Goal: Task Accomplishment & Management: Manage account settings

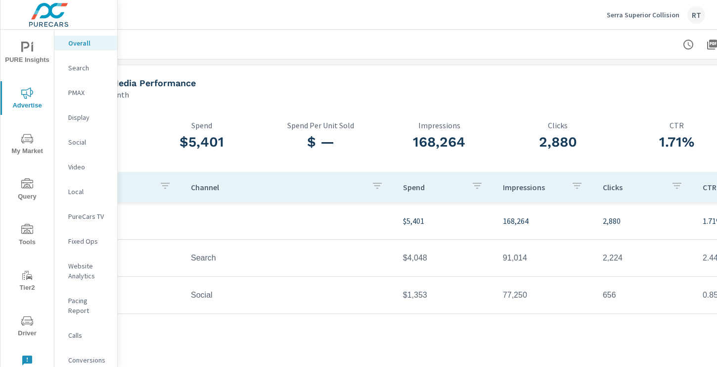
scroll to position [0, 133]
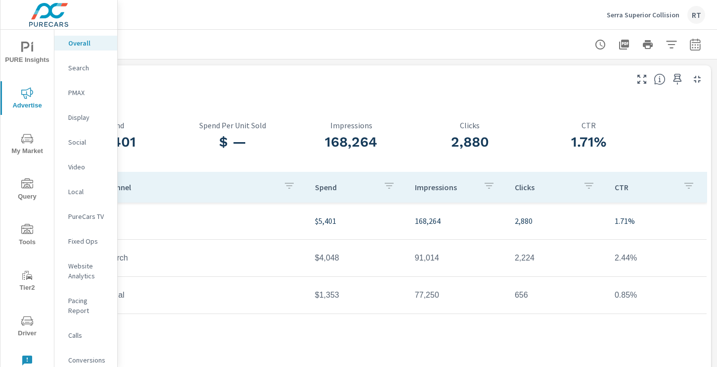
click at [690, 48] on icon "button" at bounding box center [696, 45] width 12 height 12
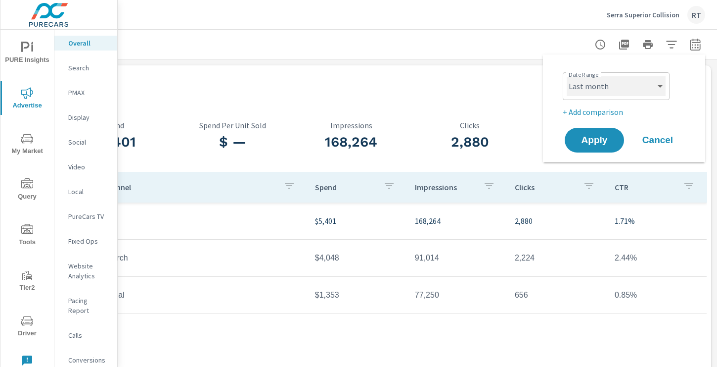
click at [614, 94] on select "Custom Yesterday Last week Last 7 days Last 14 days Last 30 days Last 45 days L…" at bounding box center [616, 86] width 99 height 20
click at [567, 76] on select "Custom Yesterday Last week Last 7 days Last 14 days Last 30 days Last 45 days L…" at bounding box center [616, 86] width 99 height 20
select select "Last 14 days"
click at [589, 112] on p "+ Add comparison" at bounding box center [626, 112] width 127 height 12
select select "Previous period"
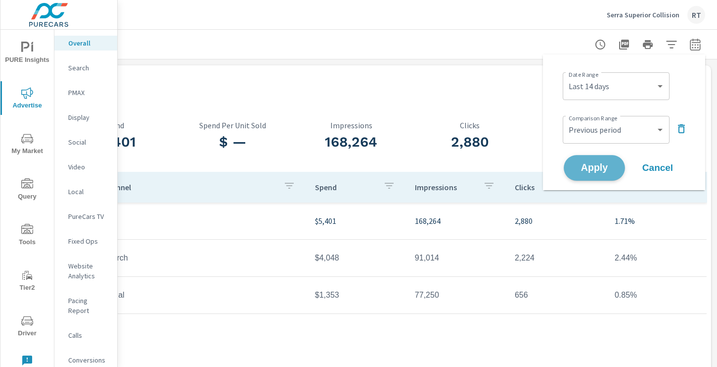
click at [589, 167] on span "Apply" at bounding box center [594, 167] width 41 height 9
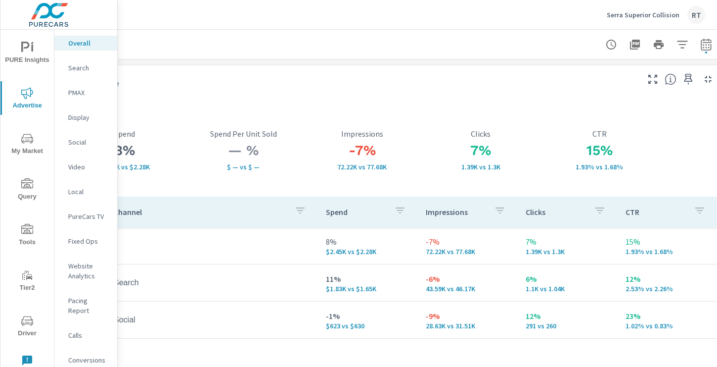
scroll to position [0, 120]
click at [28, 47] on icon "nav menu" at bounding box center [27, 48] width 12 height 12
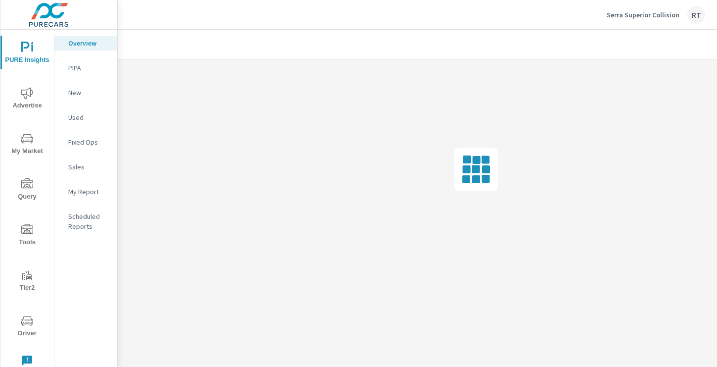
click at [87, 193] on p "My Report" at bounding box center [88, 192] width 41 height 10
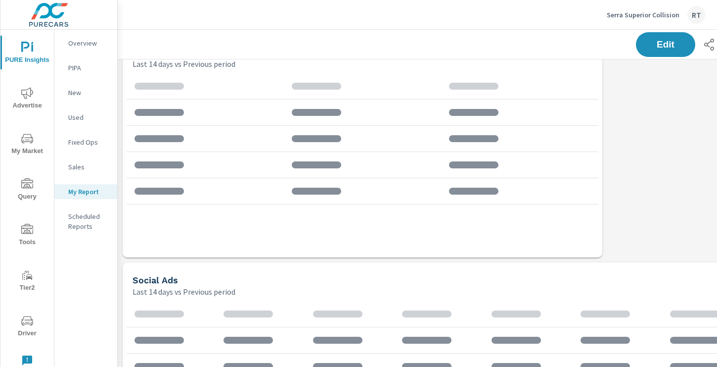
scroll to position [1030, 733]
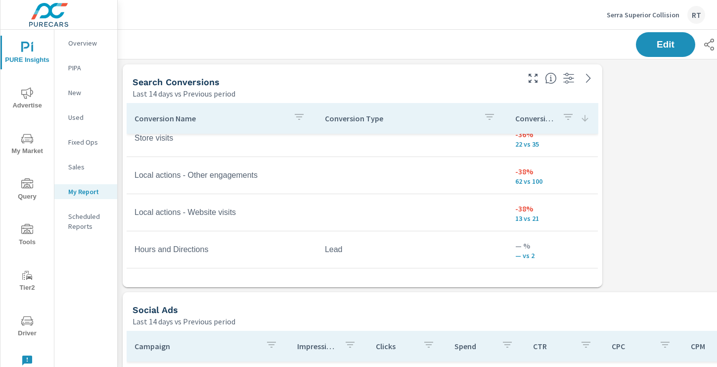
scroll to position [126, 0]
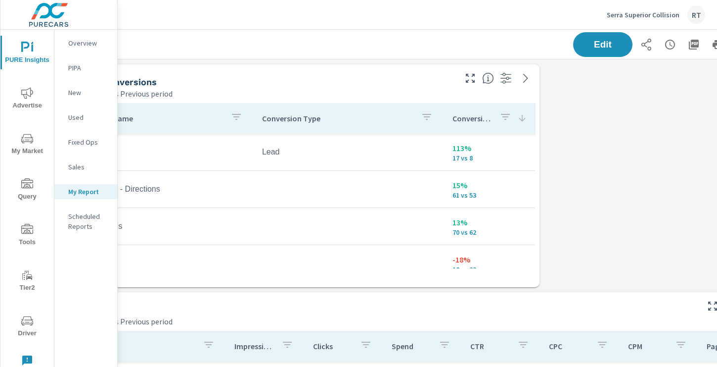
scroll to position [0, 133]
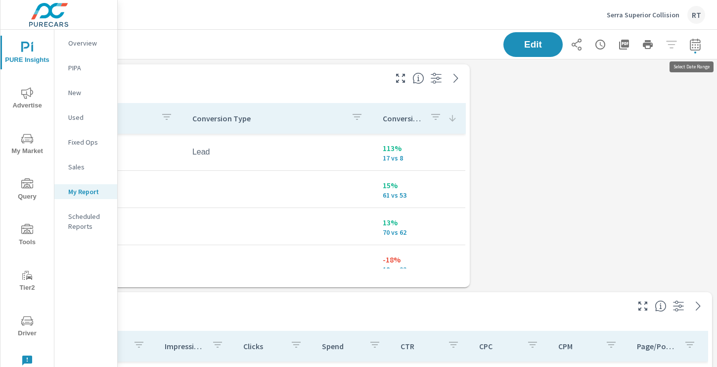
click at [696, 42] on icon "button" at bounding box center [695, 44] width 10 height 12
select select "Last 14 days"
select select "Previous period"
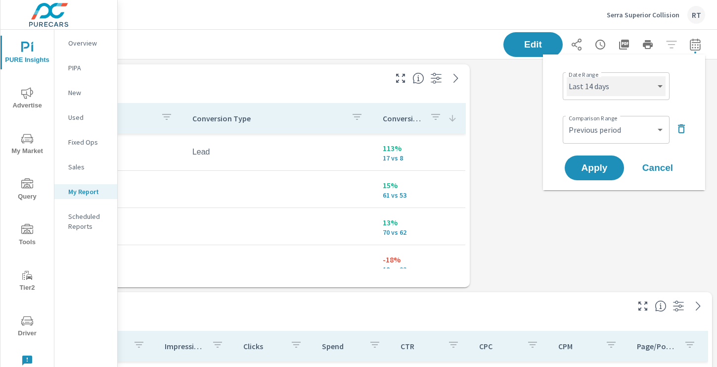
click at [648, 84] on select "Custom Yesterday Last week Last 7 days Last 14 days Last 30 days Last 45 days L…" at bounding box center [616, 86] width 99 height 20
click at [567, 76] on select "Custom Yesterday Last week Last 7 days Last 14 days Last 30 days Last 45 days L…" at bounding box center [616, 86] width 99 height 20
select select "Last 30 days"
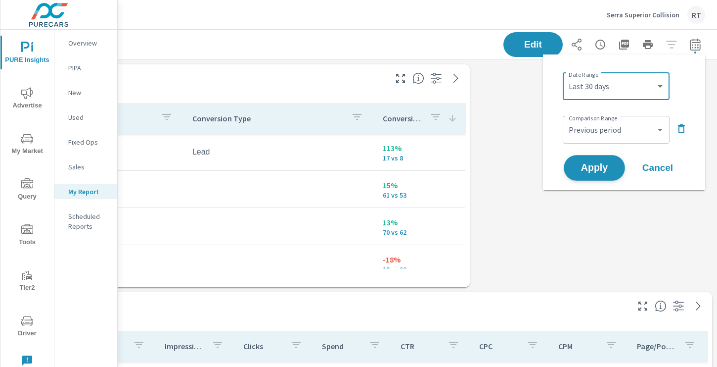
click at [592, 166] on span "Apply" at bounding box center [594, 167] width 41 height 9
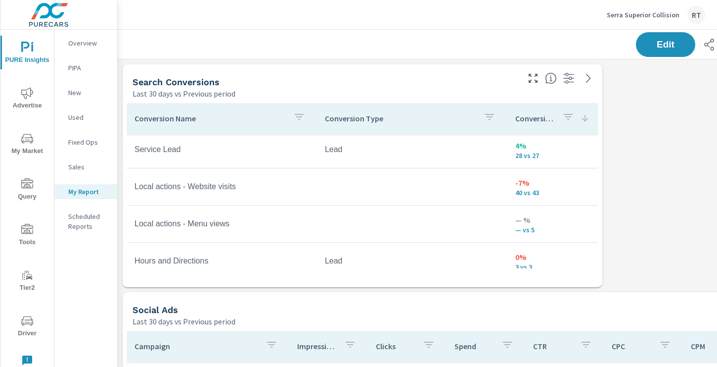
click at [620, 15] on p "Serra Superior Collision" at bounding box center [643, 14] width 73 height 9
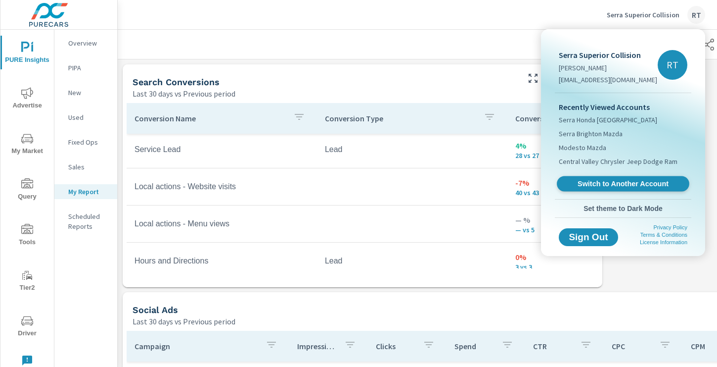
click at [594, 185] on span "Switch to Another Account" at bounding box center [623, 183] width 121 height 9
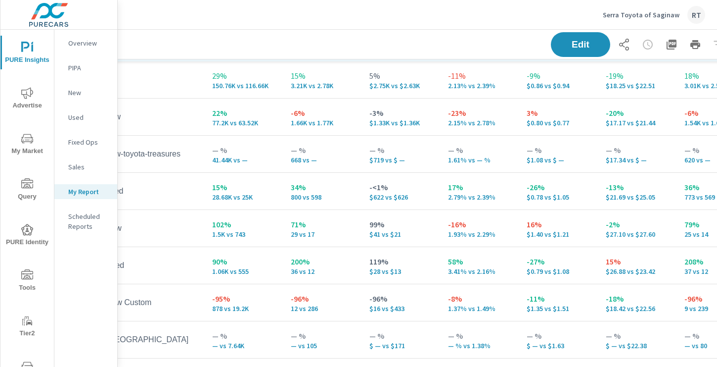
scroll to position [725, 133]
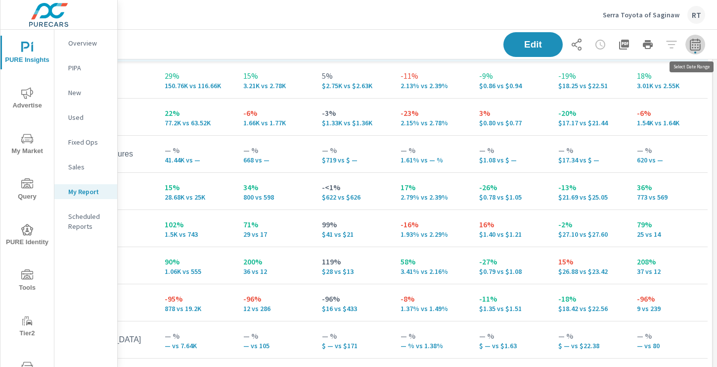
click at [698, 46] on icon "button" at bounding box center [696, 45] width 12 height 12
select select "Previous period"
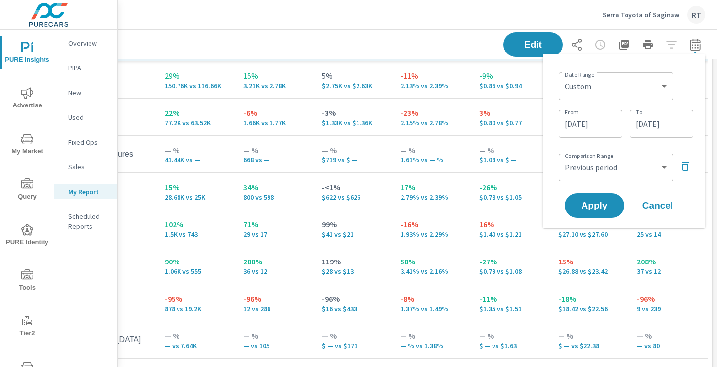
click at [671, 85] on div "Custom Yesterday Last week Last 7 days Last 14 days Last 30 days Last 45 days L…" at bounding box center [616, 86] width 115 height 28
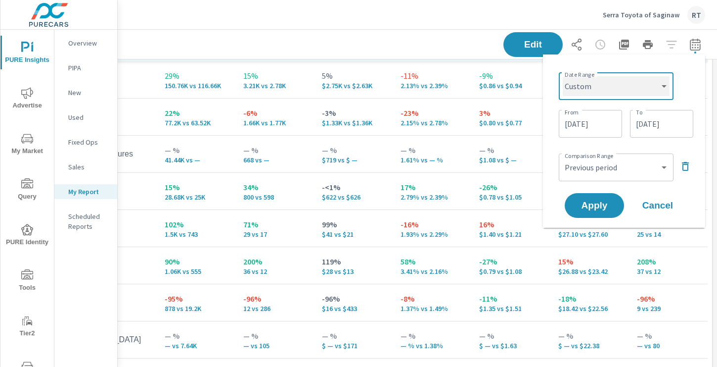
click at [659, 88] on select "Custom Yesterday Last week Last 7 days Last 14 days Last 30 days Last 45 days L…" at bounding box center [616, 86] width 107 height 20
click at [563, 76] on select "Custom Yesterday Last week Last 7 days Last 14 days Last 30 days Last 45 days L…" at bounding box center [616, 86] width 107 height 20
select select "Last 14 days"
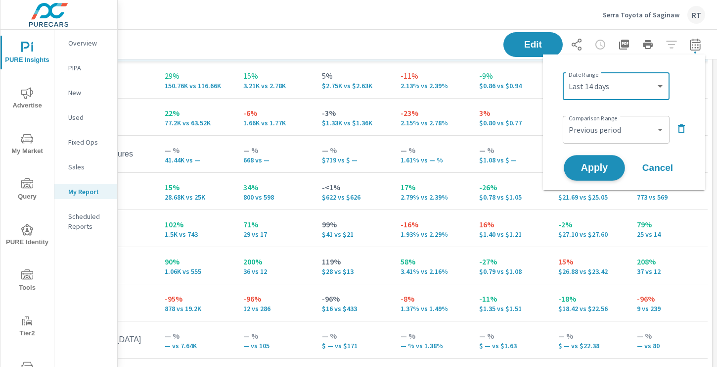
click at [595, 163] on span "Apply" at bounding box center [594, 167] width 41 height 9
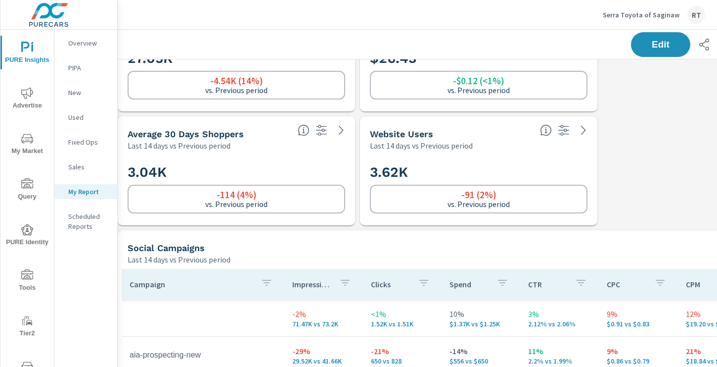
scroll to position [520, 5]
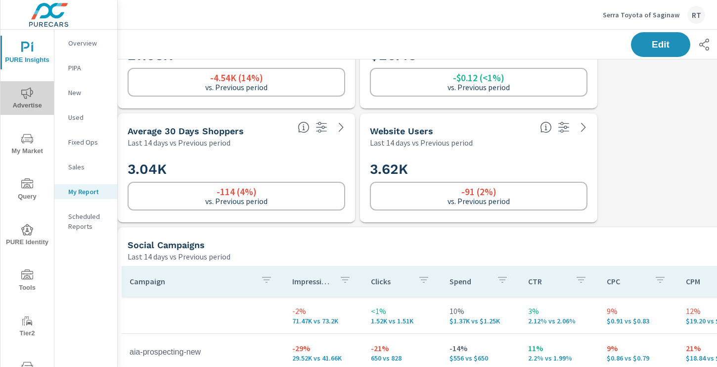
click at [27, 92] on icon "nav menu" at bounding box center [27, 93] width 12 height 12
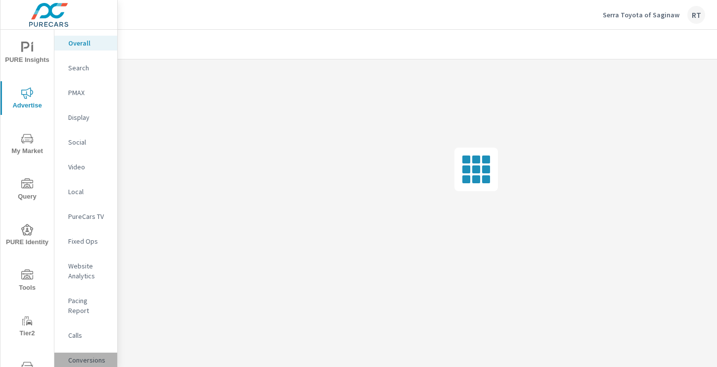
click at [88, 355] on p "Conversions" at bounding box center [88, 360] width 41 height 10
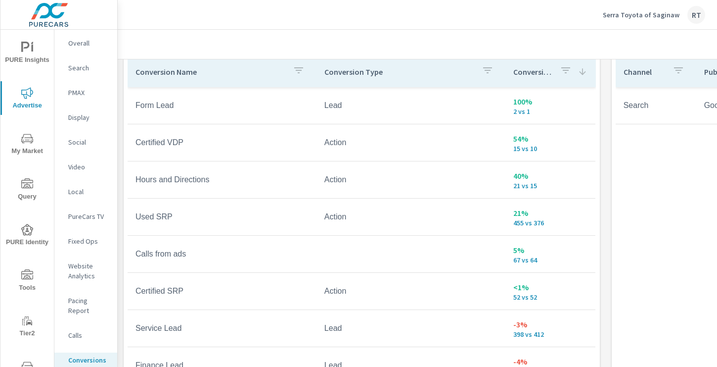
scroll to position [14, 0]
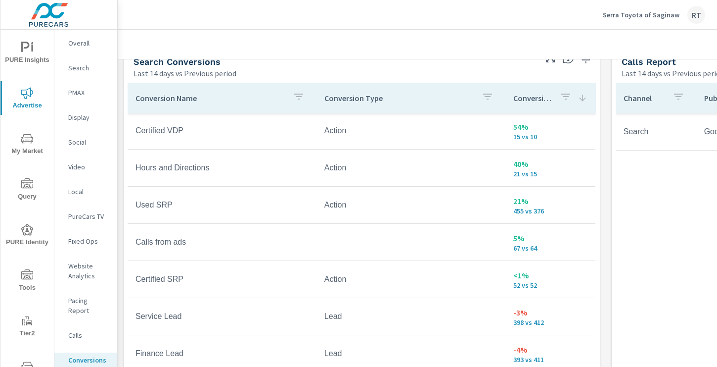
scroll to position [547, 0]
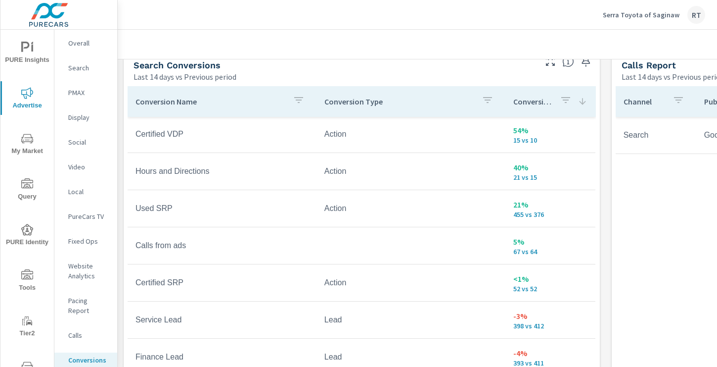
click at [584, 63] on icon "button" at bounding box center [586, 61] width 8 height 11
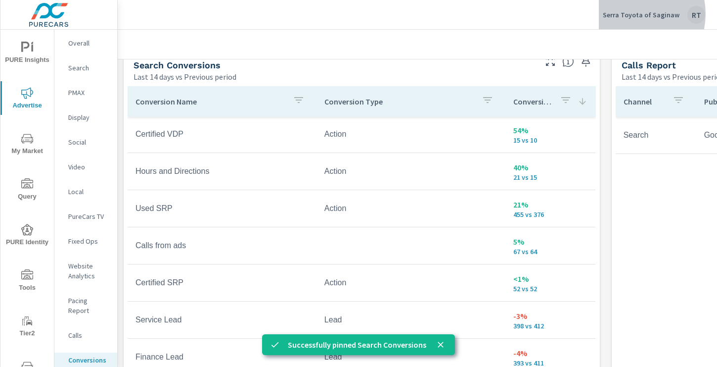
click at [635, 14] on p "Serra Toyota of Saginaw" at bounding box center [641, 14] width 77 height 9
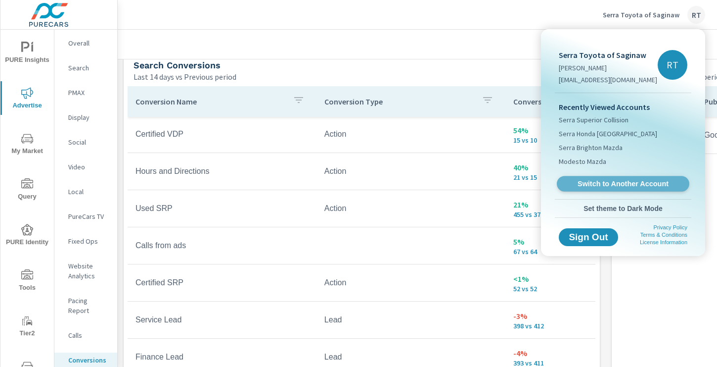
click at [599, 184] on span "Switch to Another Account" at bounding box center [623, 183] width 121 height 9
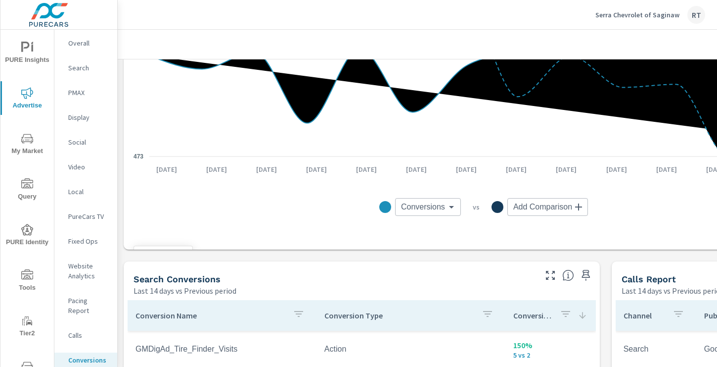
scroll to position [378, 0]
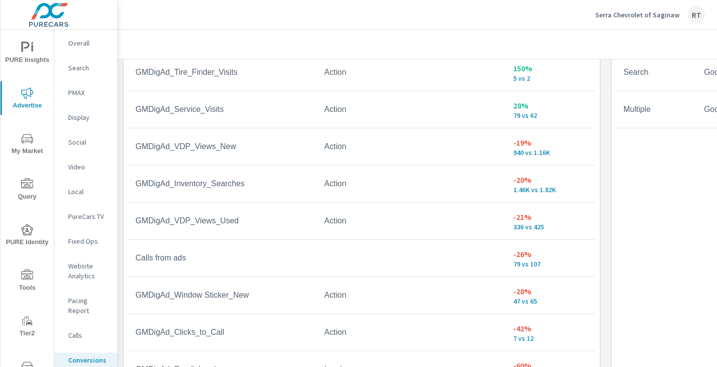
scroll to position [588, 0]
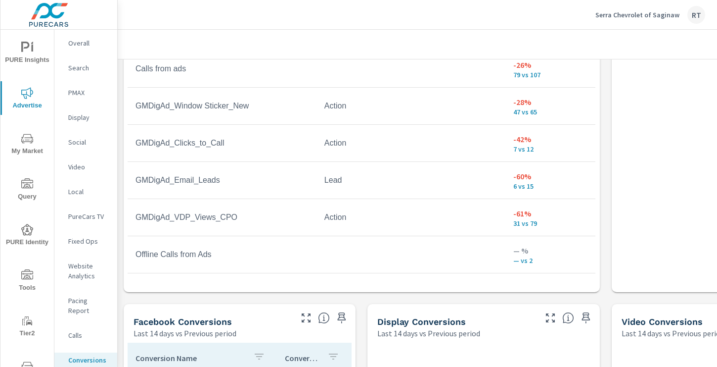
scroll to position [717, 0]
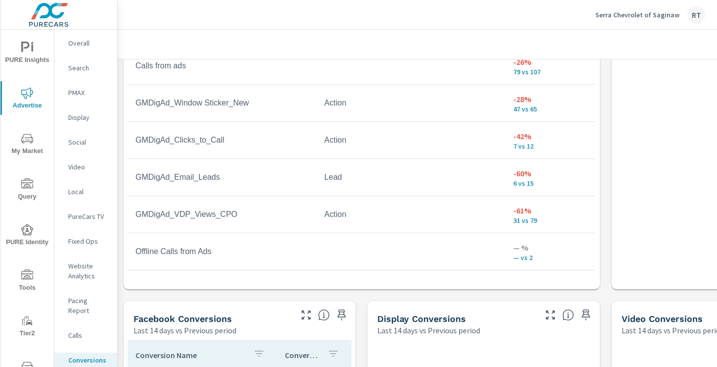
scroll to position [34, 0]
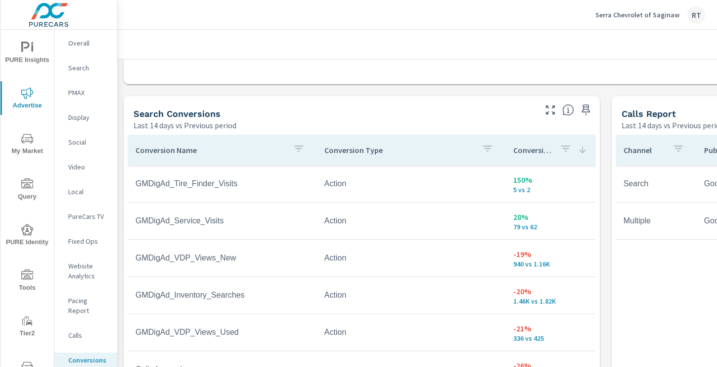
scroll to position [498, 0]
click at [90, 217] on p "PureCars TV" at bounding box center [88, 216] width 41 height 10
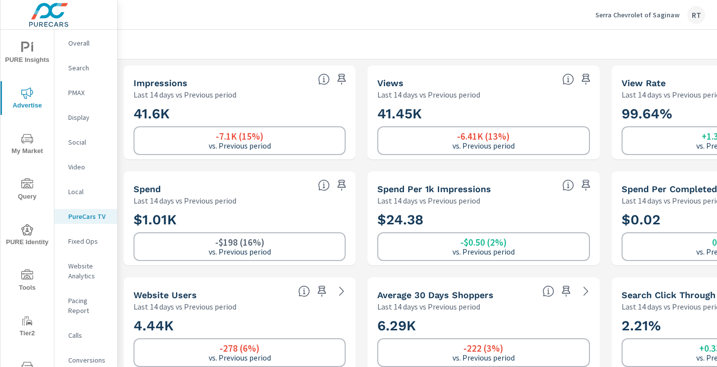
scroll to position [7, 0]
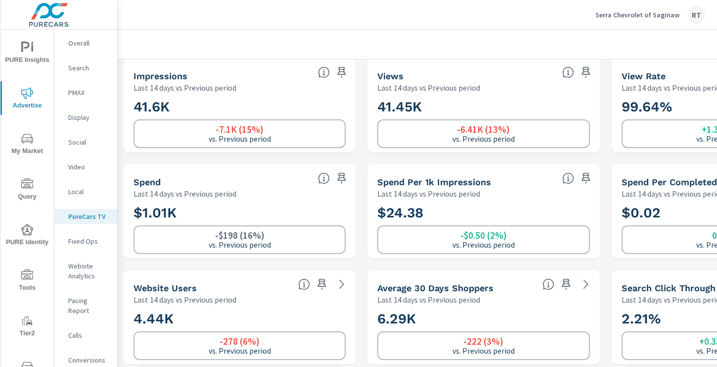
click at [78, 141] on p "Social" at bounding box center [88, 142] width 41 height 10
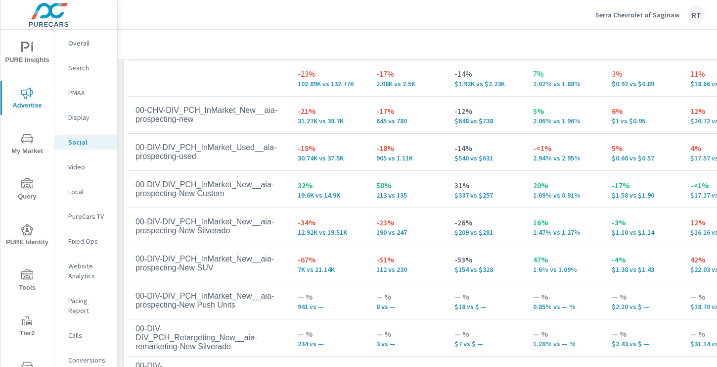
scroll to position [505, 0]
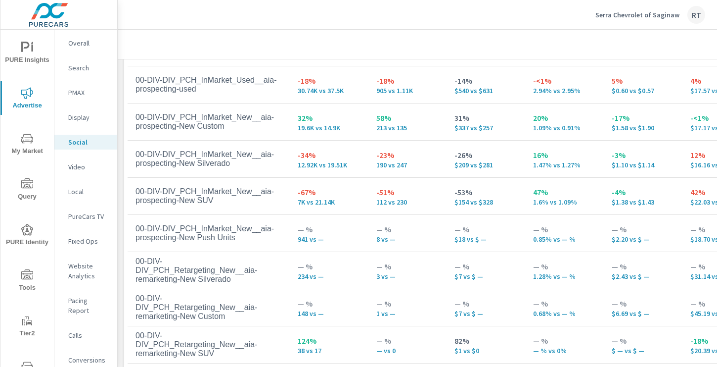
scroll to position [524, 0]
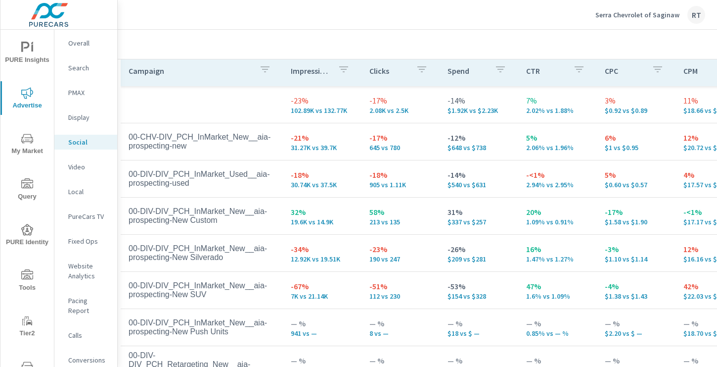
scroll to position [472, 4]
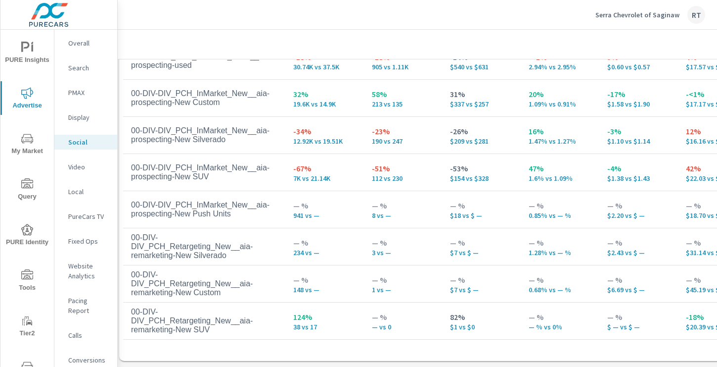
scroll to position [19, 0]
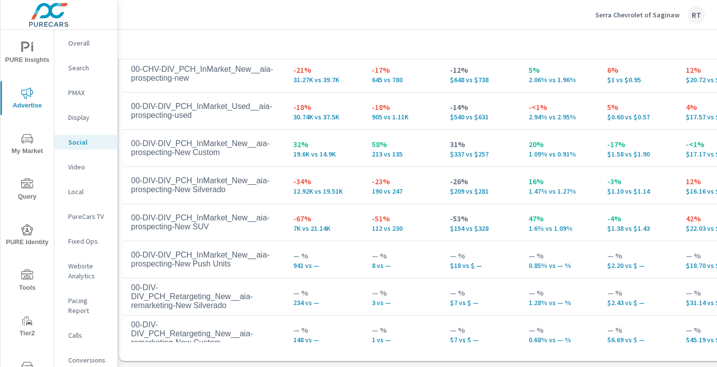
click at [27, 59] on span "PURE Insights" at bounding box center [26, 54] width 47 height 24
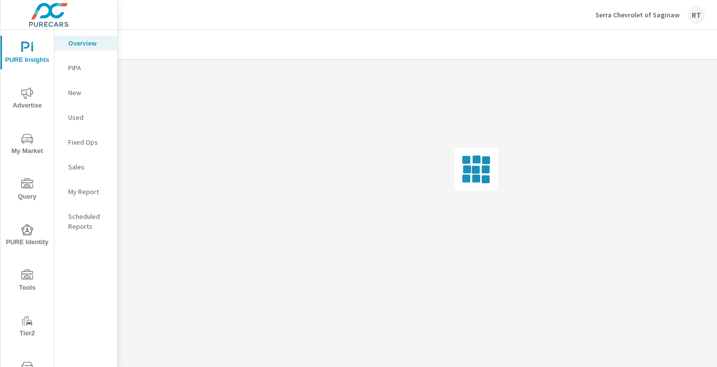
click at [84, 198] on div "My Report" at bounding box center [85, 191] width 63 height 15
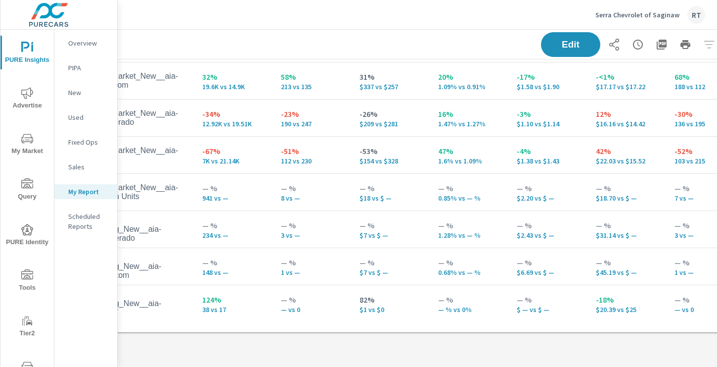
scroll to position [949, 133]
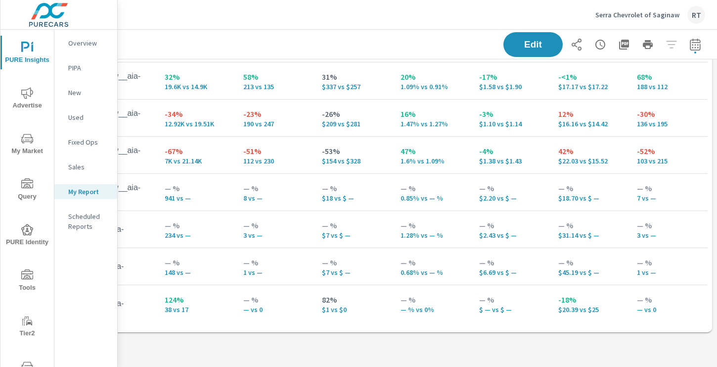
click at [88, 41] on p "Overview" at bounding box center [88, 43] width 41 height 10
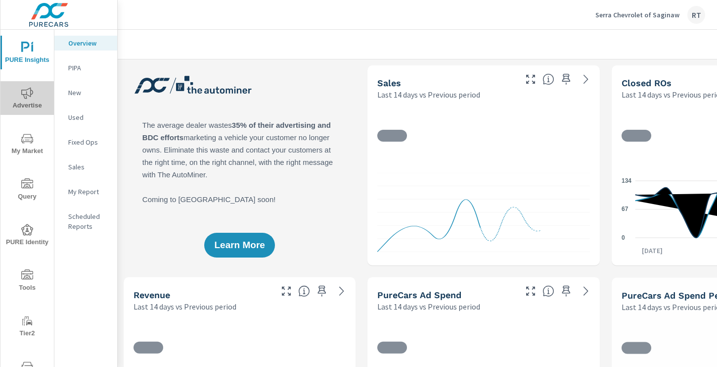
click at [30, 101] on span "Advertise" at bounding box center [26, 99] width 47 height 24
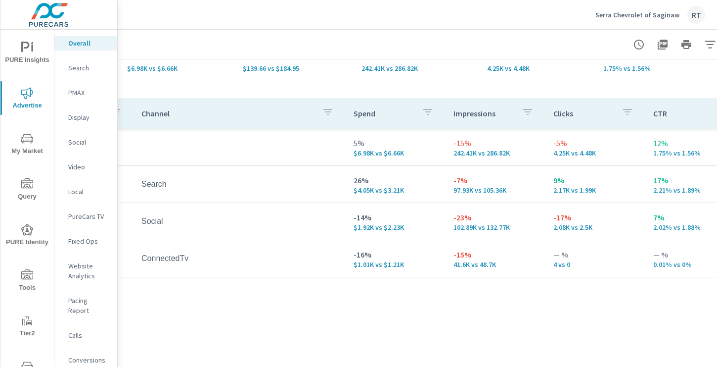
scroll to position [98, 102]
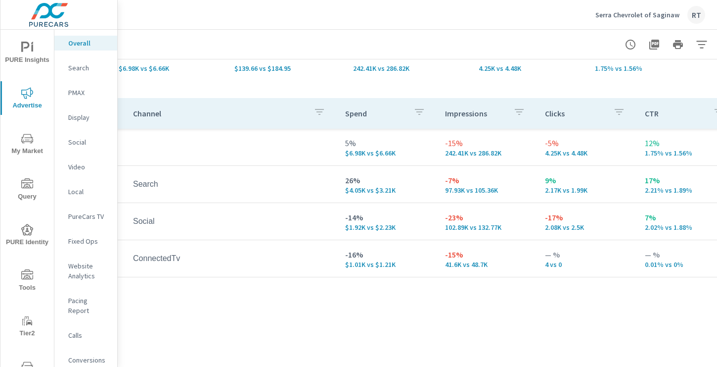
click at [75, 91] on p "PMAX" at bounding box center [88, 93] width 41 height 10
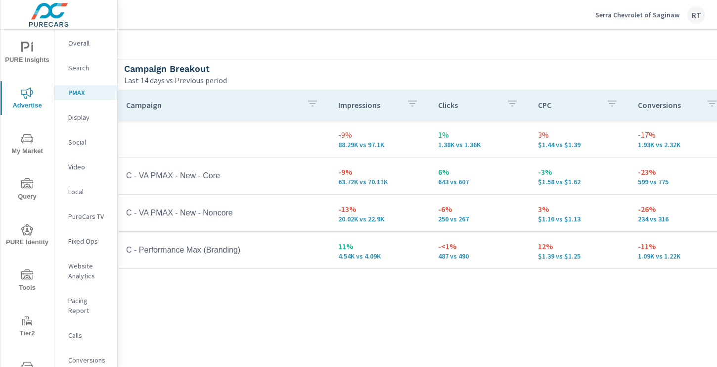
scroll to position [120, 5]
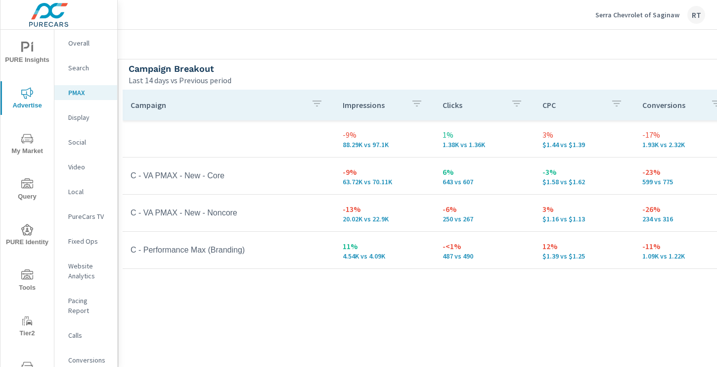
click at [33, 47] on icon "nav menu" at bounding box center [32, 47] width 2 height 7
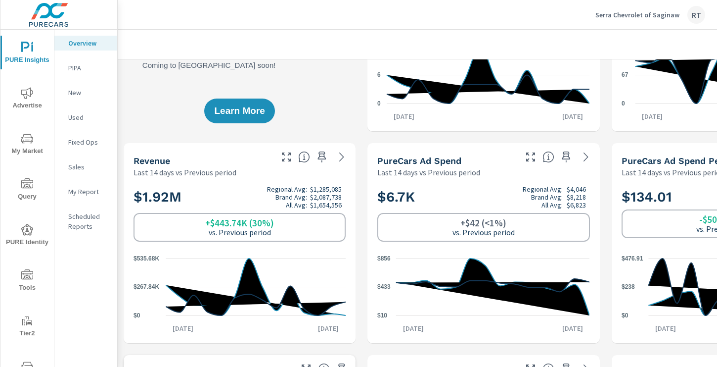
scroll to position [136, 0]
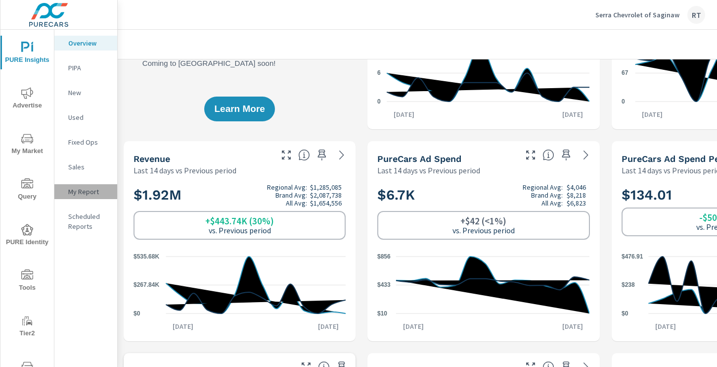
click at [83, 191] on p "My Report" at bounding box center [88, 192] width 41 height 10
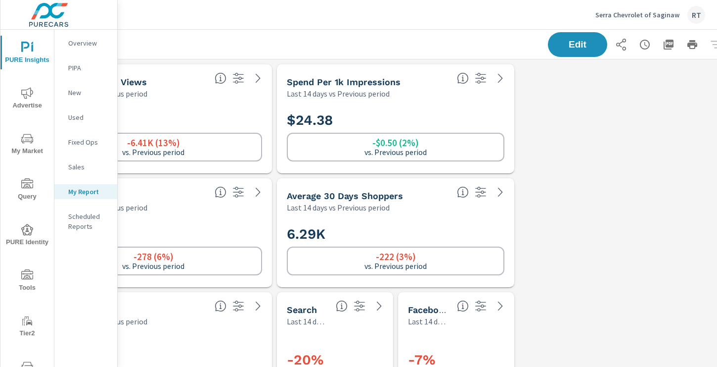
scroll to position [0, 133]
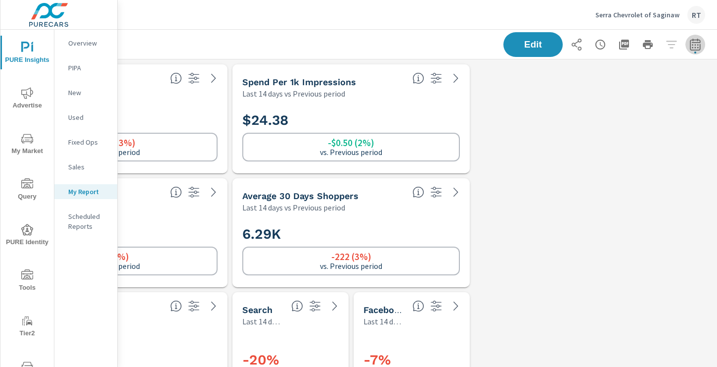
click at [692, 47] on icon "button" at bounding box center [696, 45] width 12 height 12
select select "Last 14 days"
select select "Previous period"
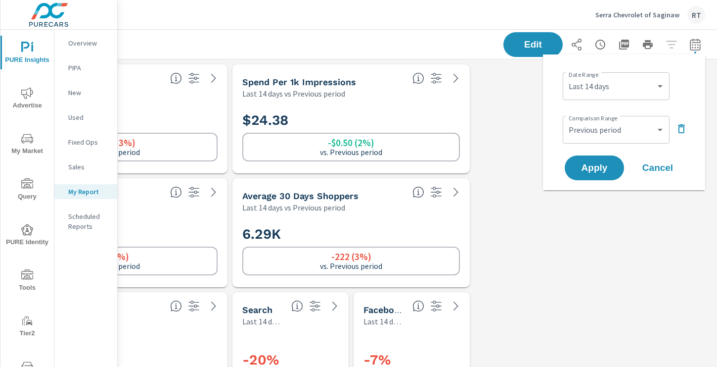
click at [681, 130] on icon "button" at bounding box center [682, 129] width 12 height 12
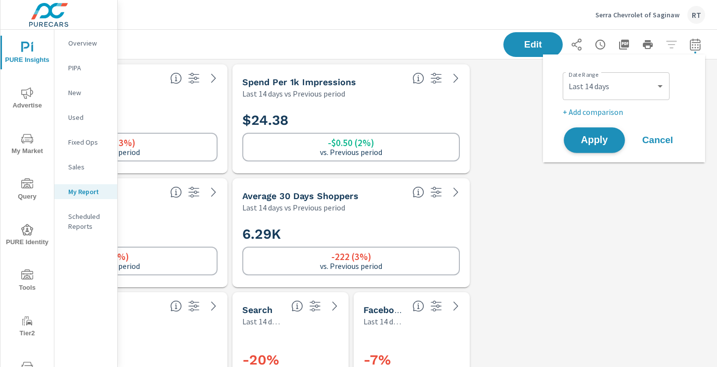
click at [593, 138] on span "Apply" at bounding box center [594, 140] width 41 height 9
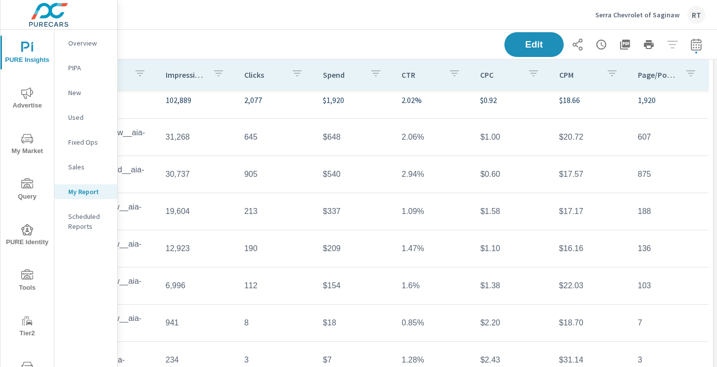
scroll to position [840, 133]
click at [698, 44] on icon "button" at bounding box center [695, 46] width 6 height 4
select select "Last 14 days"
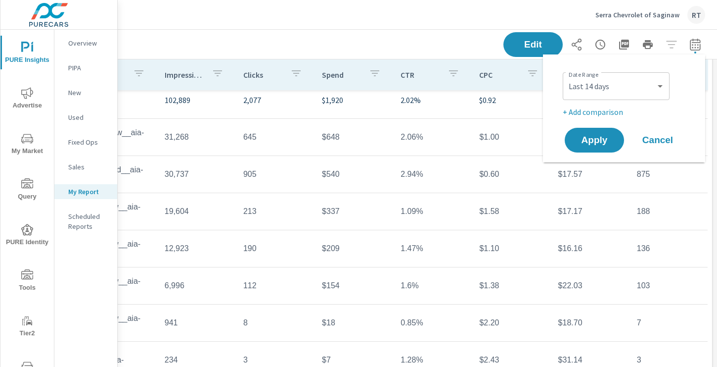
click at [608, 115] on p "+ Add comparison" at bounding box center [626, 112] width 127 height 12
select select "Previous period"
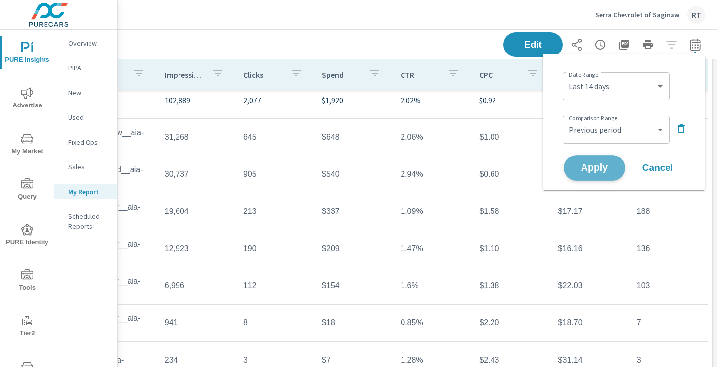
click at [587, 170] on span "Apply" at bounding box center [594, 167] width 41 height 9
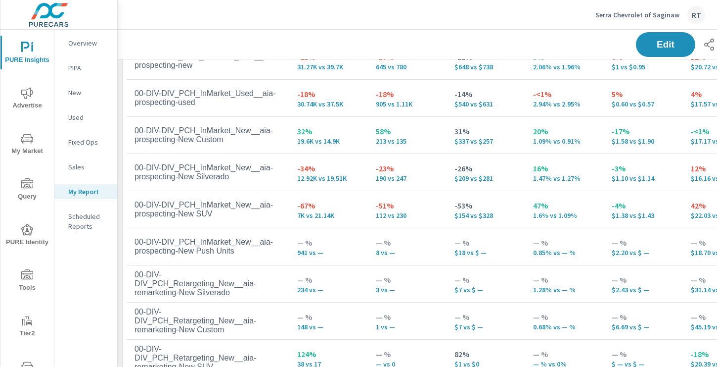
scroll to position [914, 0]
click at [612, 13] on p "Serra Chevrolet of Saginaw" at bounding box center [638, 14] width 84 height 9
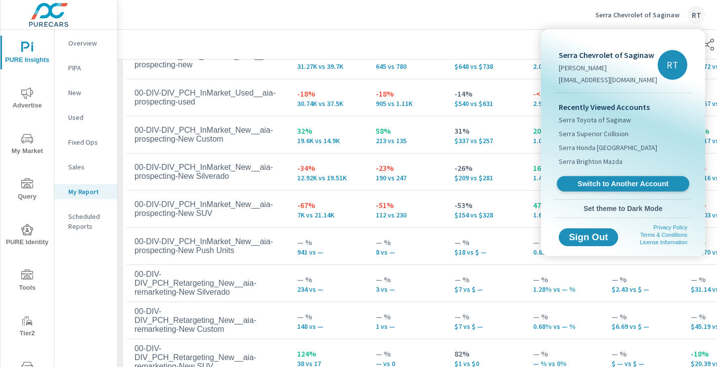
click at [599, 182] on span "Switch to Another Account" at bounding box center [623, 183] width 121 height 9
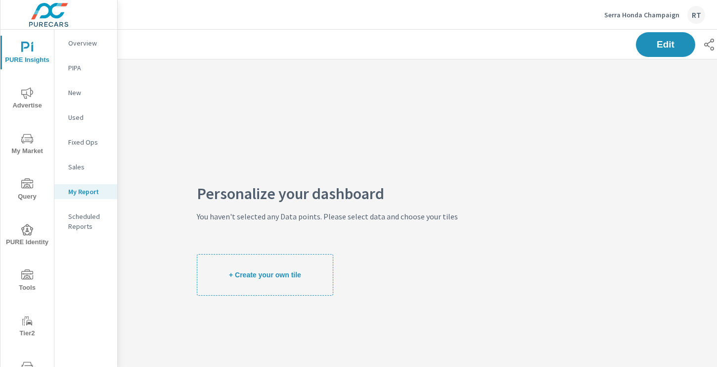
click at [28, 98] on icon "nav menu" at bounding box center [27, 93] width 12 height 12
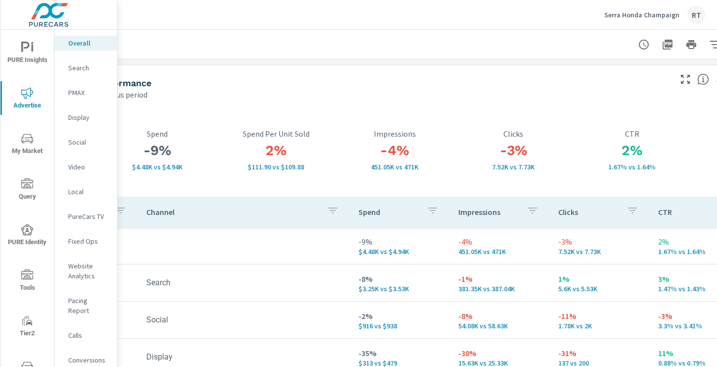
scroll to position [0, 133]
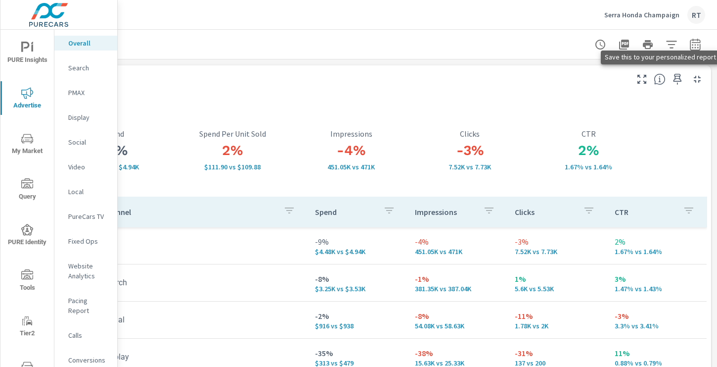
click at [674, 80] on icon "button" at bounding box center [678, 79] width 12 height 12
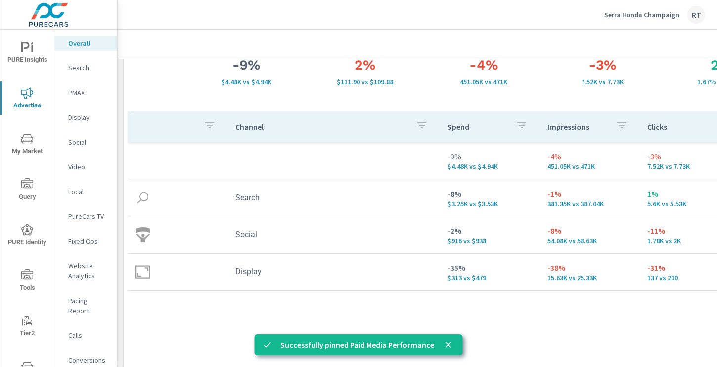
scroll to position [89, 0]
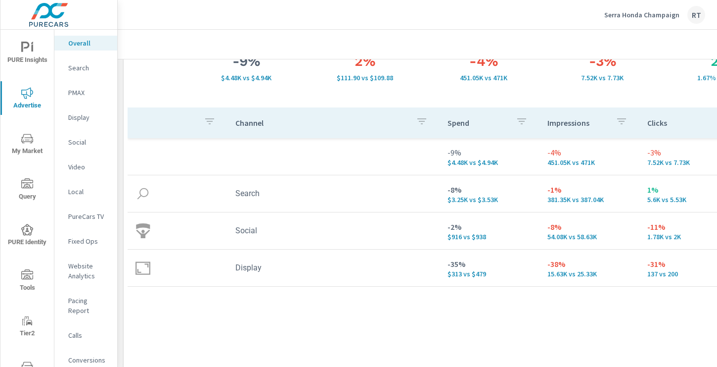
click at [79, 120] on p "Display" at bounding box center [88, 117] width 41 height 10
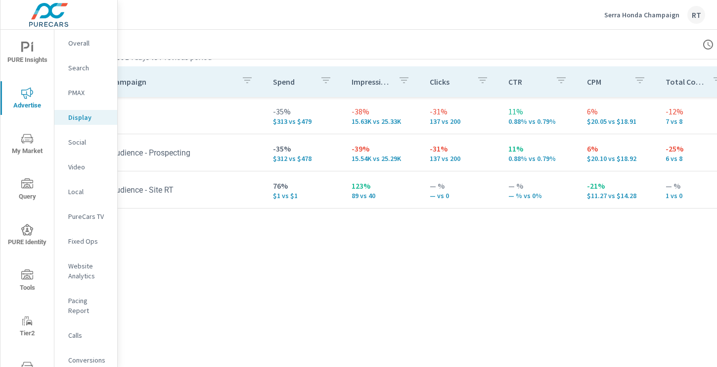
scroll to position [461, 0]
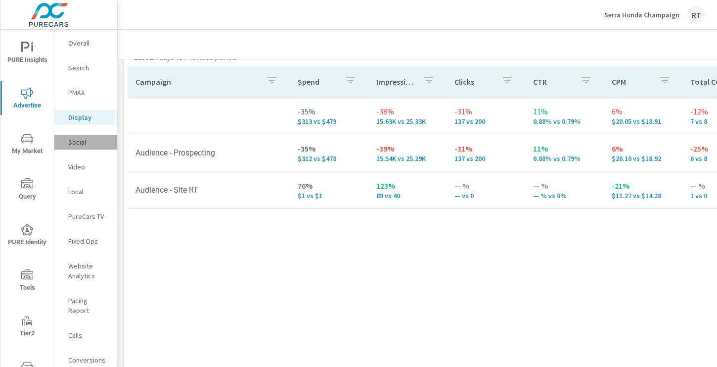
click at [80, 141] on p "Social" at bounding box center [88, 142] width 41 height 10
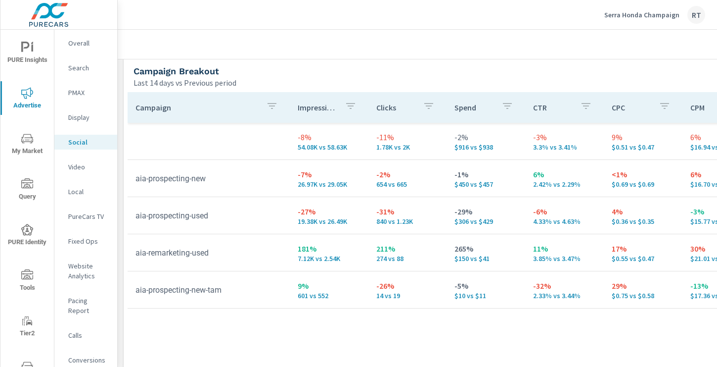
scroll to position [435, 133]
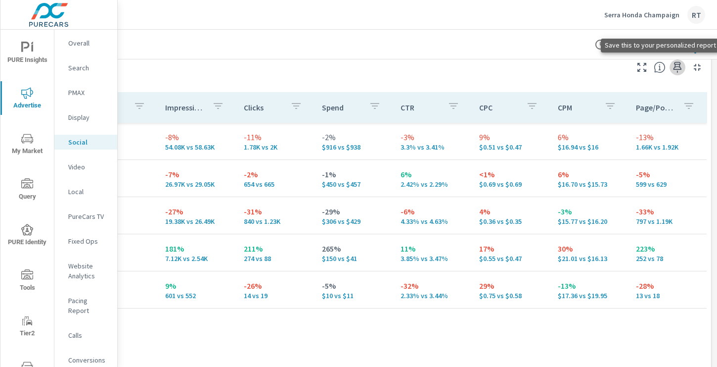
click at [680, 69] on icon "button" at bounding box center [678, 67] width 8 height 11
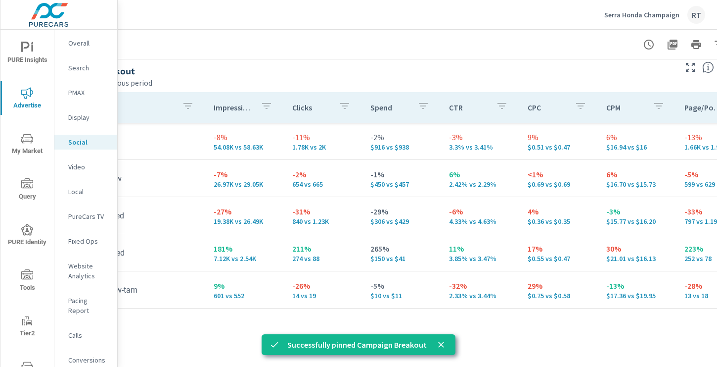
scroll to position [435, 0]
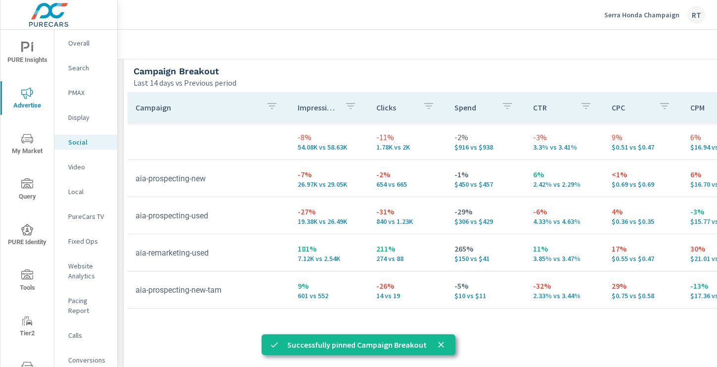
click at [96, 217] on p "PureCars TV" at bounding box center [88, 216] width 41 height 10
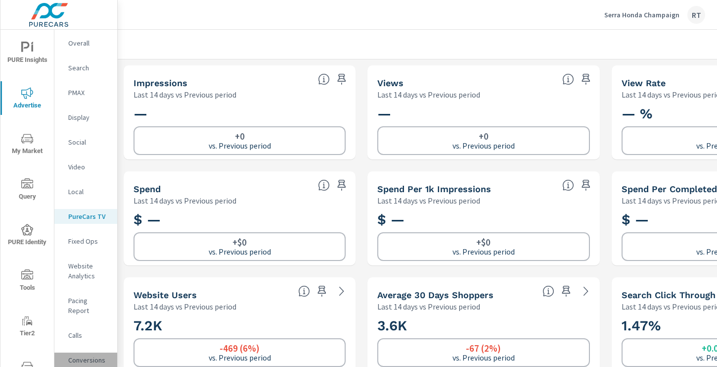
click at [79, 355] on p "Conversions" at bounding box center [88, 360] width 41 height 10
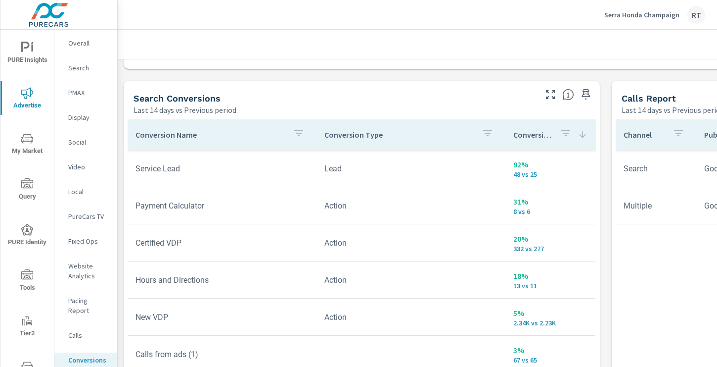
scroll to position [513, 0]
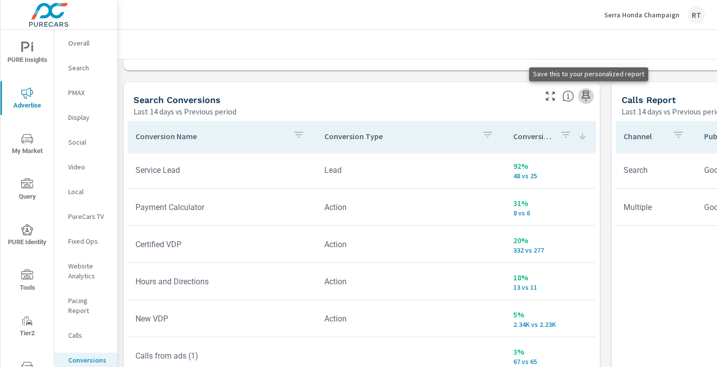
click at [585, 96] on icon "button" at bounding box center [586, 96] width 12 height 12
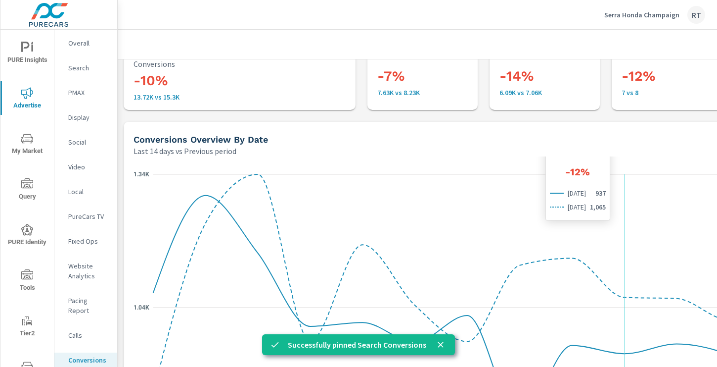
scroll to position [0, 0]
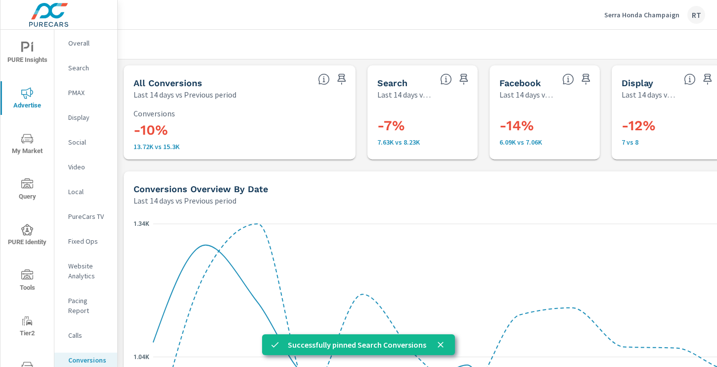
click at [83, 272] on p "Website Analytics" at bounding box center [88, 271] width 41 height 20
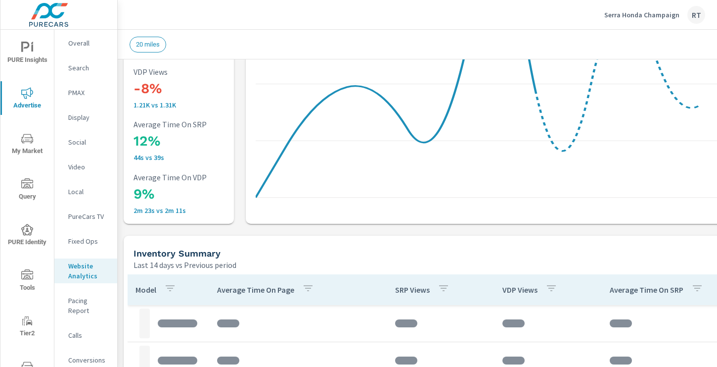
scroll to position [255, 0]
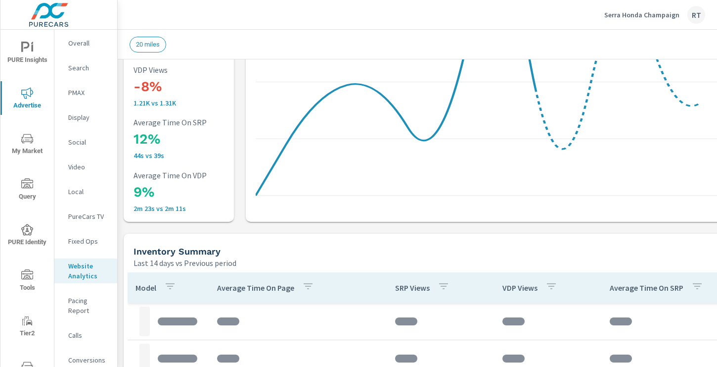
click at [25, 58] on span "PURE Insights" at bounding box center [26, 54] width 47 height 24
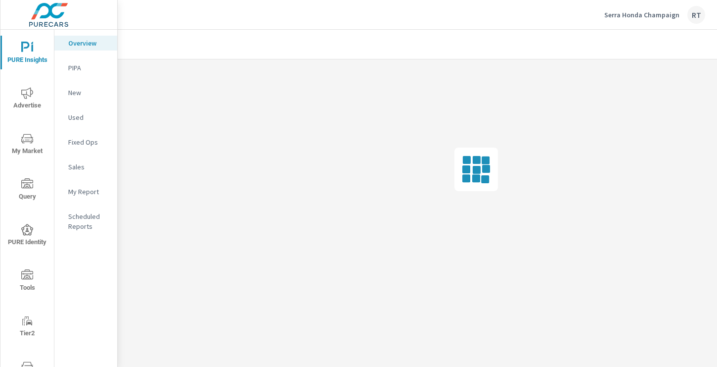
click at [25, 94] on icon "nav menu" at bounding box center [27, 93] width 12 height 12
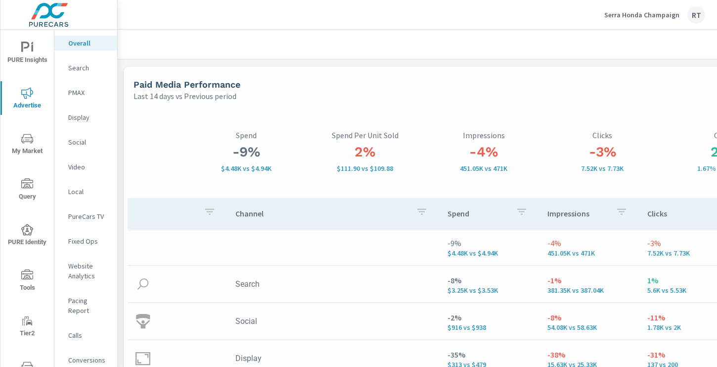
click at [84, 93] on p "PMAX" at bounding box center [88, 93] width 41 height 10
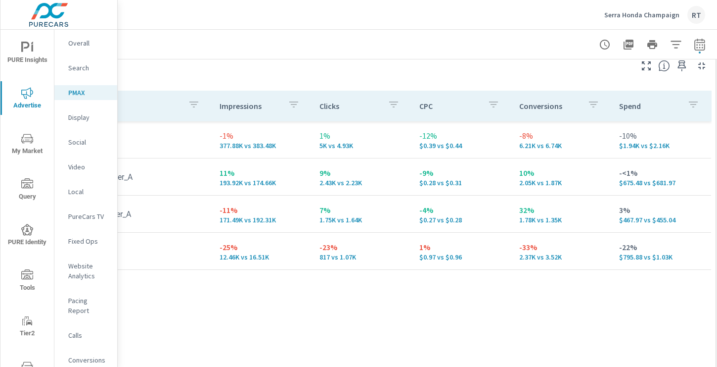
scroll to position [119, 133]
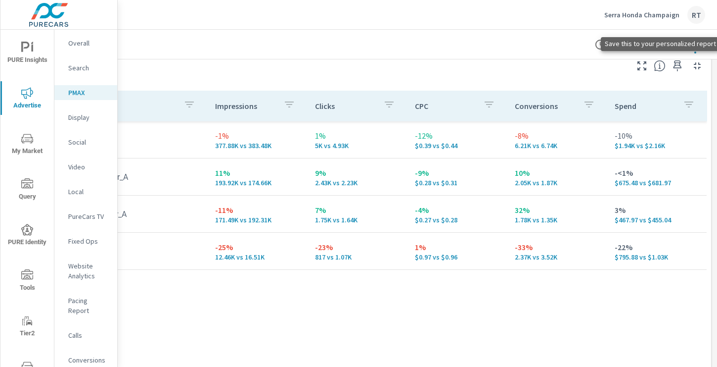
click at [676, 69] on icon "button" at bounding box center [678, 66] width 12 height 12
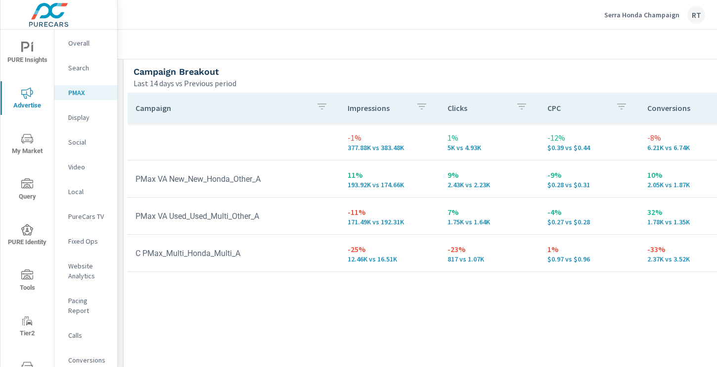
scroll to position [119, 0]
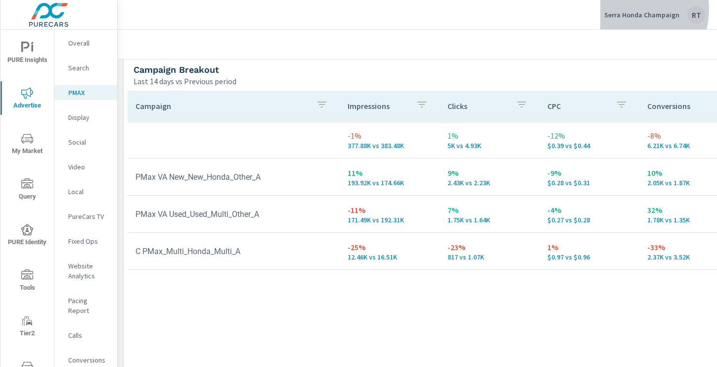
click at [634, 9] on div "Serra Honda Champaign RT" at bounding box center [655, 15] width 101 height 18
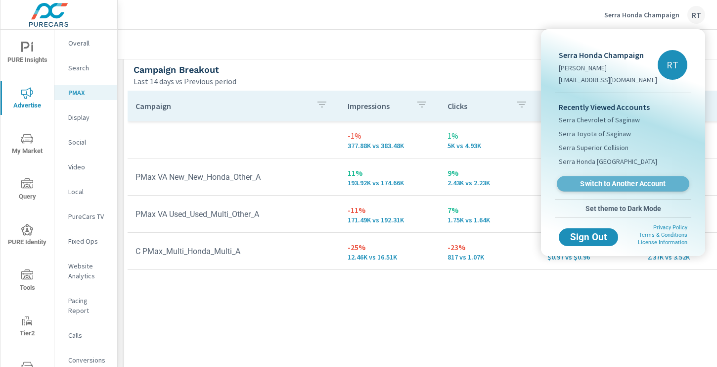
click at [601, 181] on span "Switch to Another Account" at bounding box center [623, 183] width 121 height 9
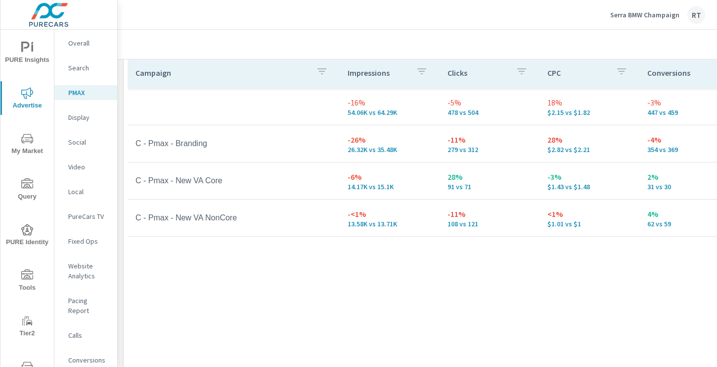
scroll to position [153, 0]
click at [79, 43] on p "Overall" at bounding box center [88, 43] width 41 height 10
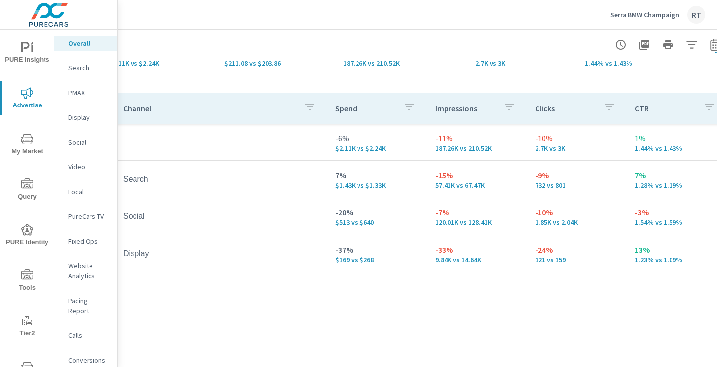
scroll to position [103, 133]
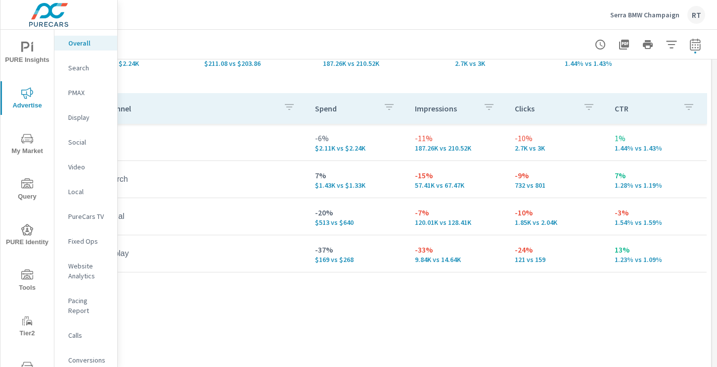
click at [84, 217] on p "PureCars TV" at bounding box center [88, 216] width 41 height 10
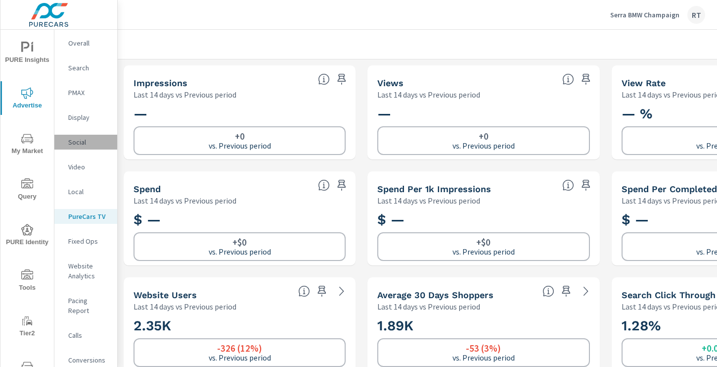
click at [79, 142] on p "Social" at bounding box center [88, 142] width 41 height 10
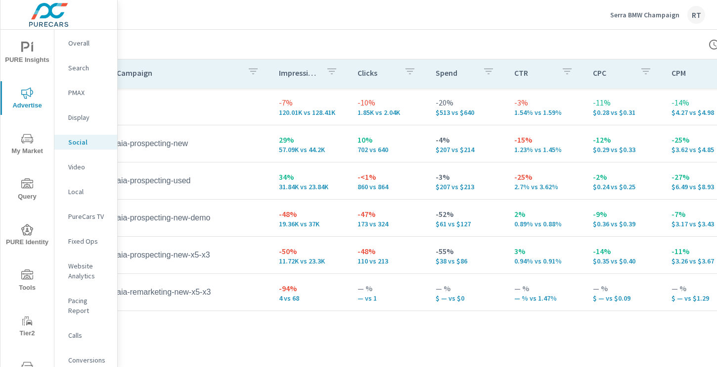
scroll to position [469, 13]
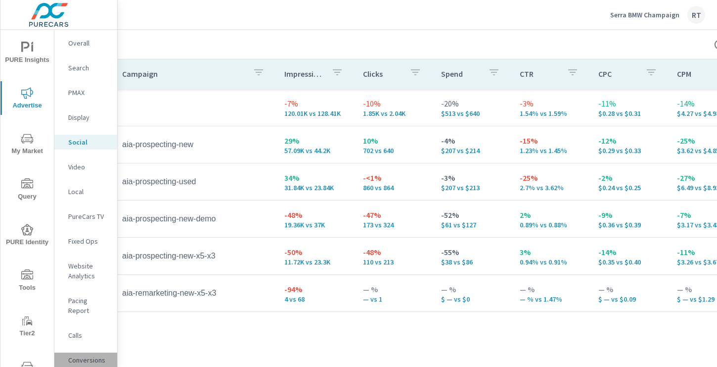
click at [92, 355] on p "Conversions" at bounding box center [88, 360] width 41 height 10
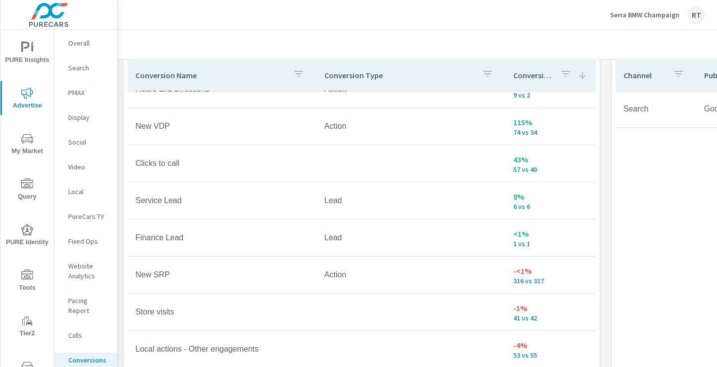
scroll to position [29, 0]
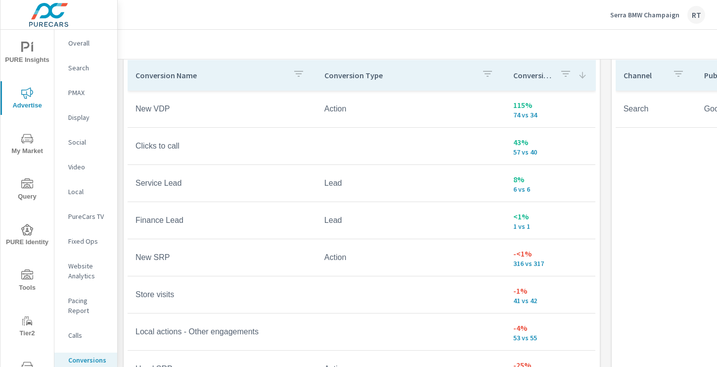
scroll to position [39, 0]
click at [625, 15] on p "Serra BMW Champaign" at bounding box center [645, 14] width 69 height 9
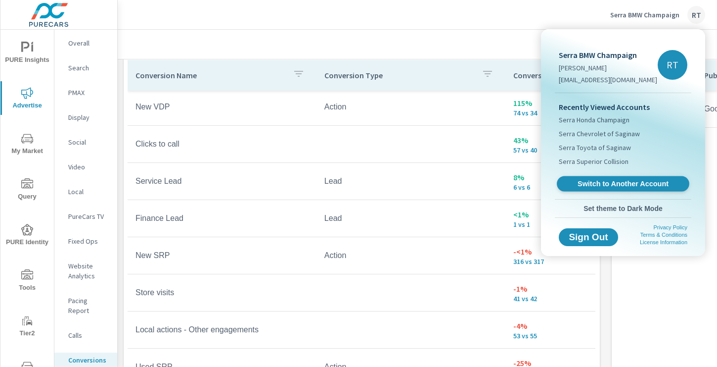
click at [617, 182] on span "Switch to Another Account" at bounding box center [623, 183] width 121 height 9
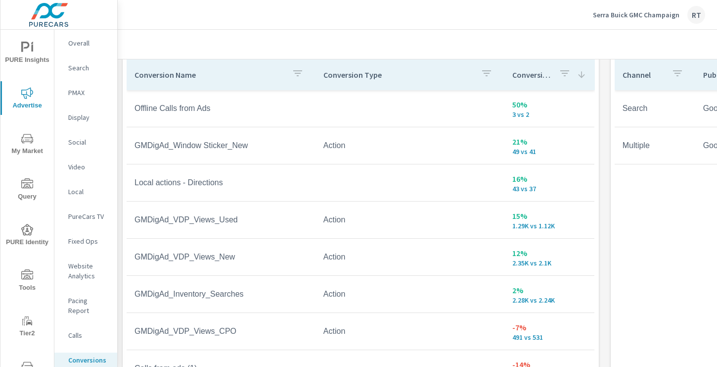
scroll to position [576, 1]
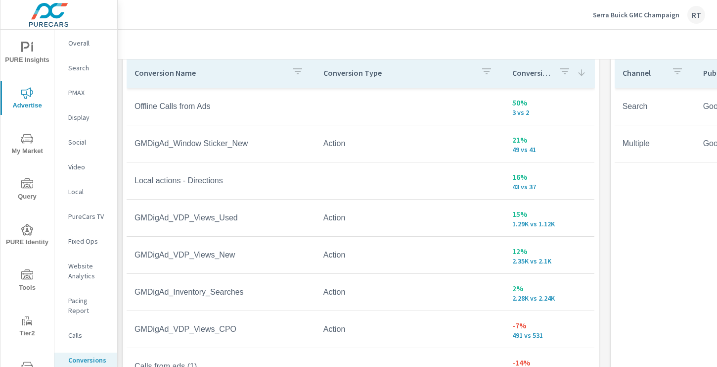
click at [83, 213] on p "PureCars TV" at bounding box center [88, 216] width 41 height 10
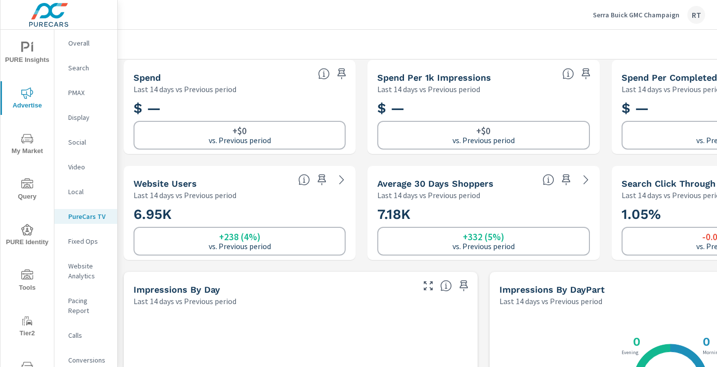
scroll to position [112, 0]
click at [77, 93] on p "PMAX" at bounding box center [88, 93] width 41 height 10
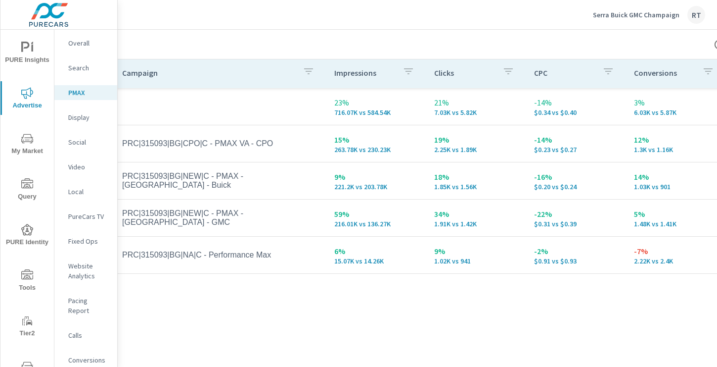
scroll to position [151, 13]
click at [80, 141] on p "Social" at bounding box center [88, 142] width 41 height 10
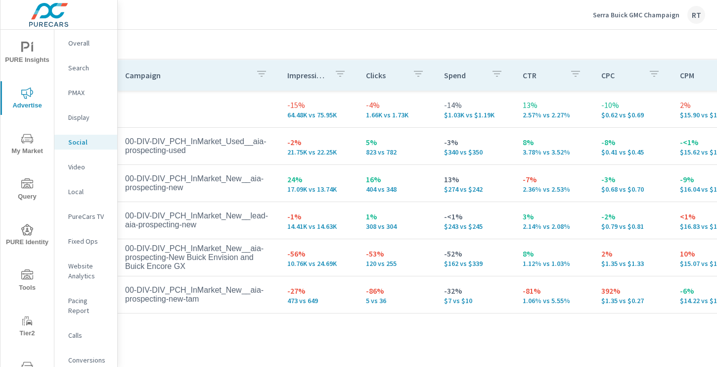
scroll to position [468, 11]
click at [77, 70] on p "Search" at bounding box center [88, 68] width 41 height 10
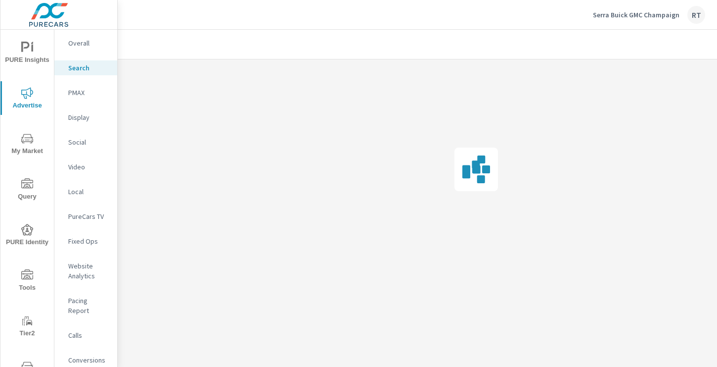
click at [81, 45] on p "Overall" at bounding box center [88, 43] width 41 height 10
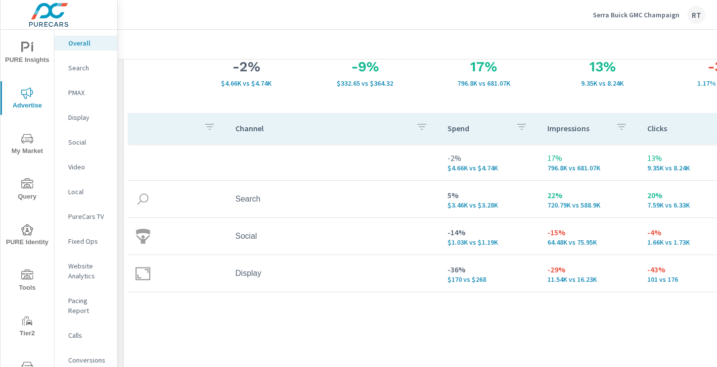
scroll to position [61, 0]
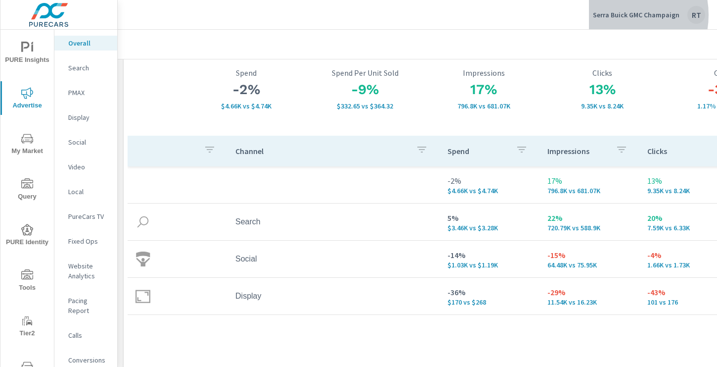
click at [620, 15] on p "Serra Buick GMC Champaign" at bounding box center [636, 14] width 87 height 9
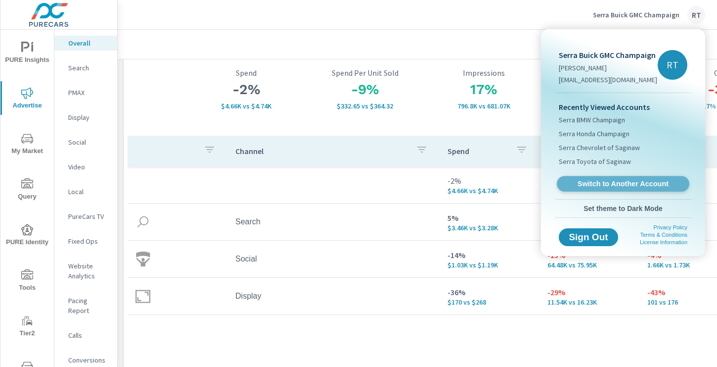
click at [614, 181] on span "Switch to Another Account" at bounding box center [623, 183] width 121 height 9
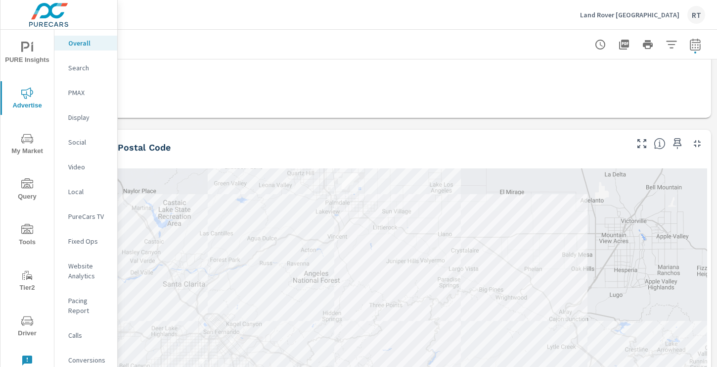
scroll to position [363, 133]
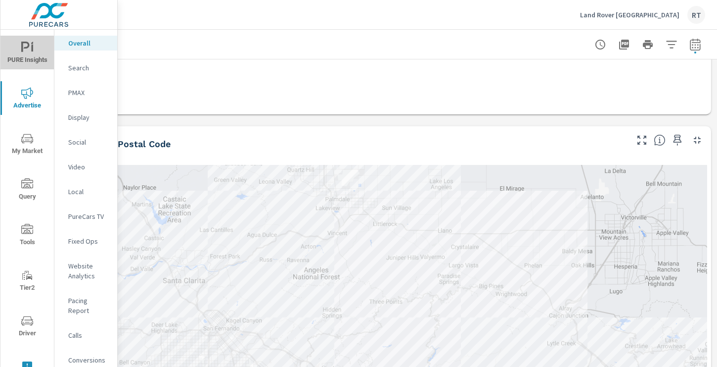
click at [27, 54] on span "PURE Insights" at bounding box center [26, 54] width 47 height 24
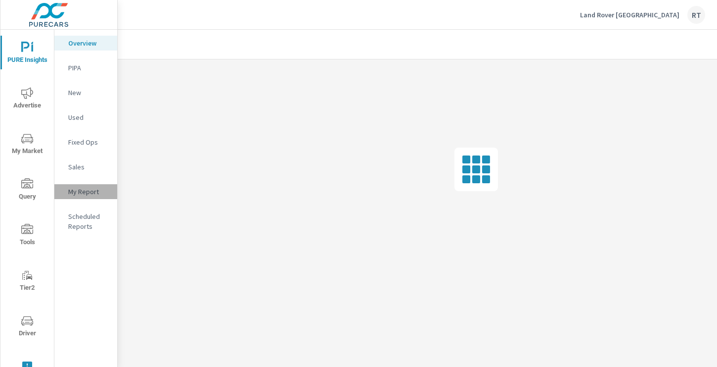
click at [78, 193] on p "My Report" at bounding box center [88, 192] width 41 height 10
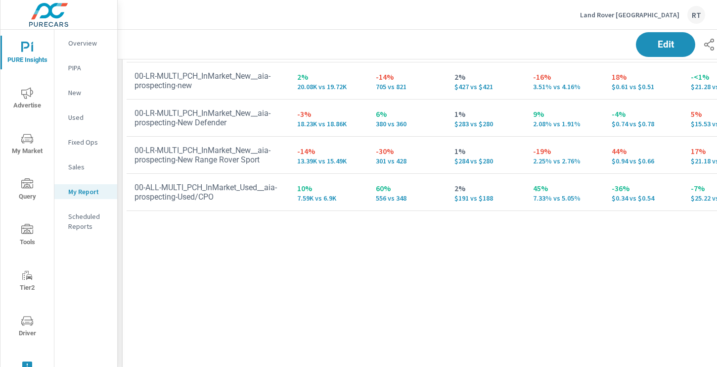
scroll to position [1518, 0]
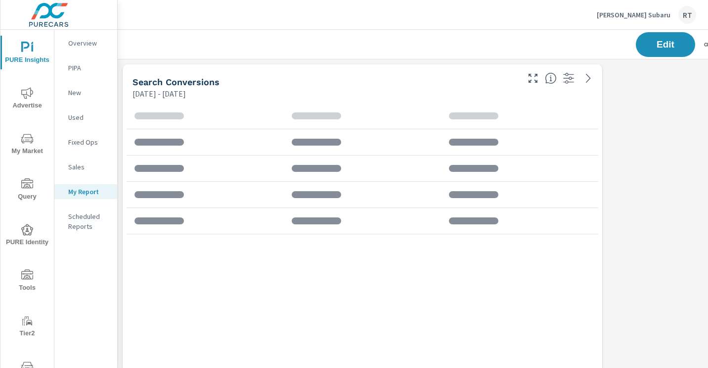
scroll to position [1371, 733]
